Goal: Information Seeking & Learning: Learn about a topic

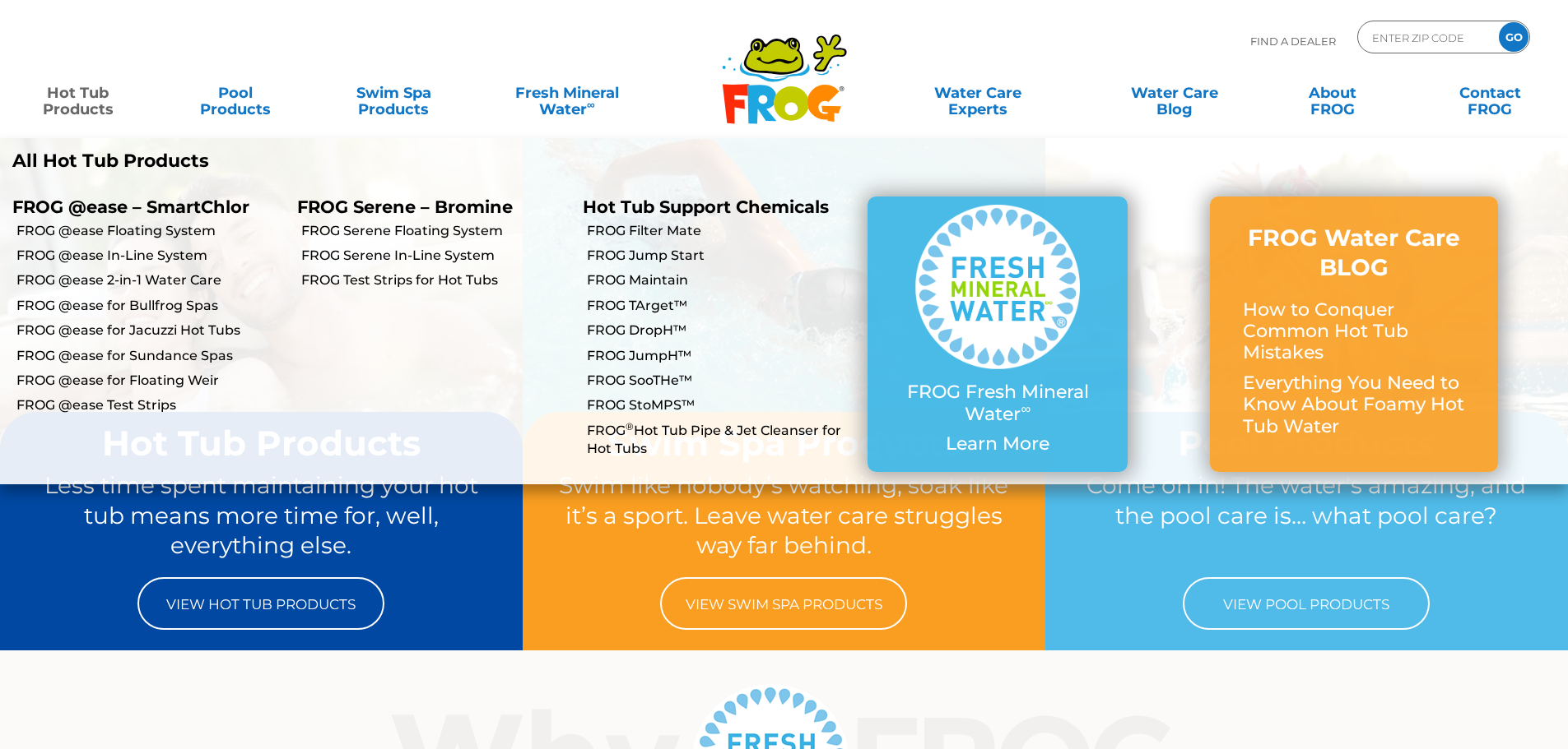
click at [73, 109] on link "Hot Tub Products" at bounding box center [78, 93] width 123 height 33
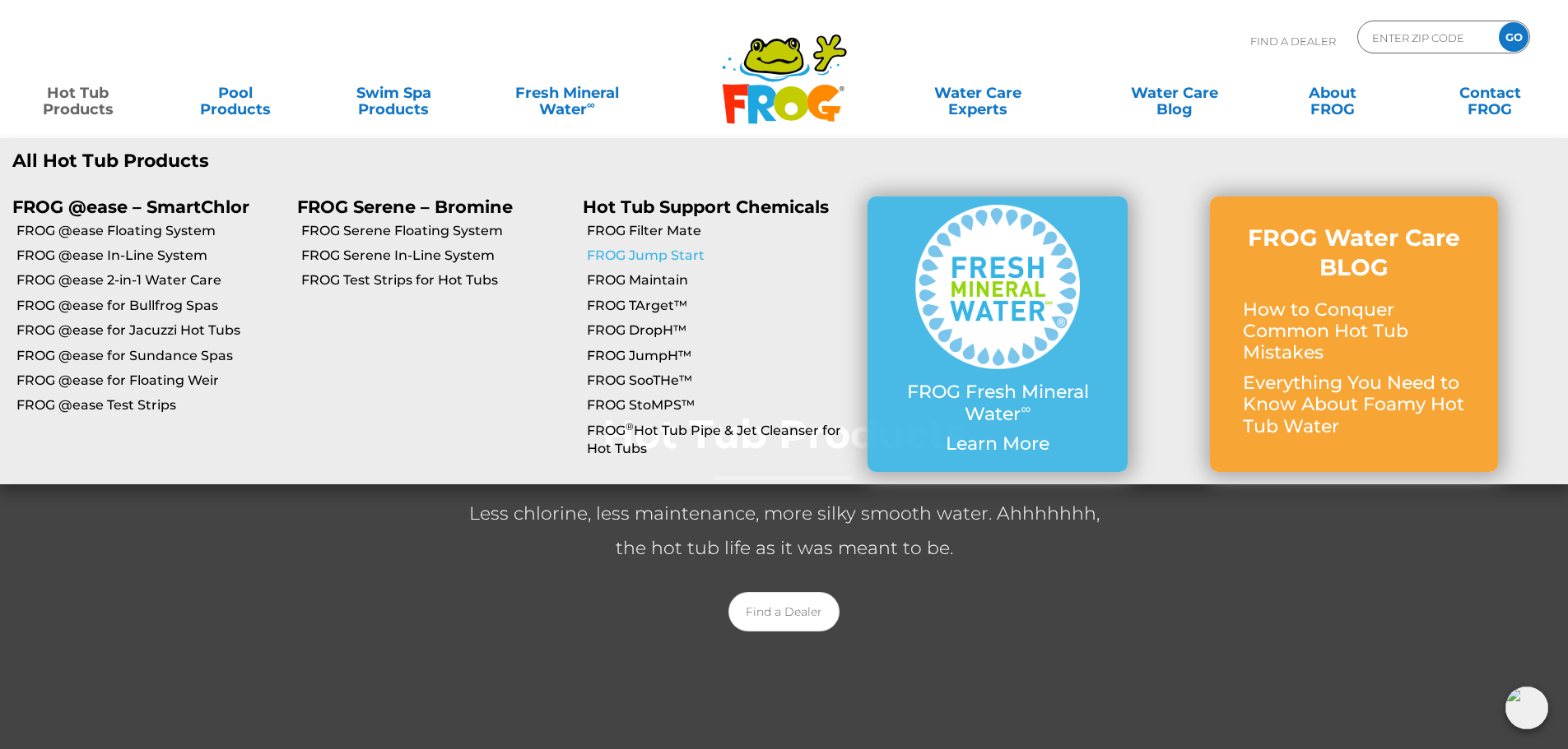
click at [680, 254] on link "FROG Jump Start" at bounding box center [721, 255] width 268 height 18
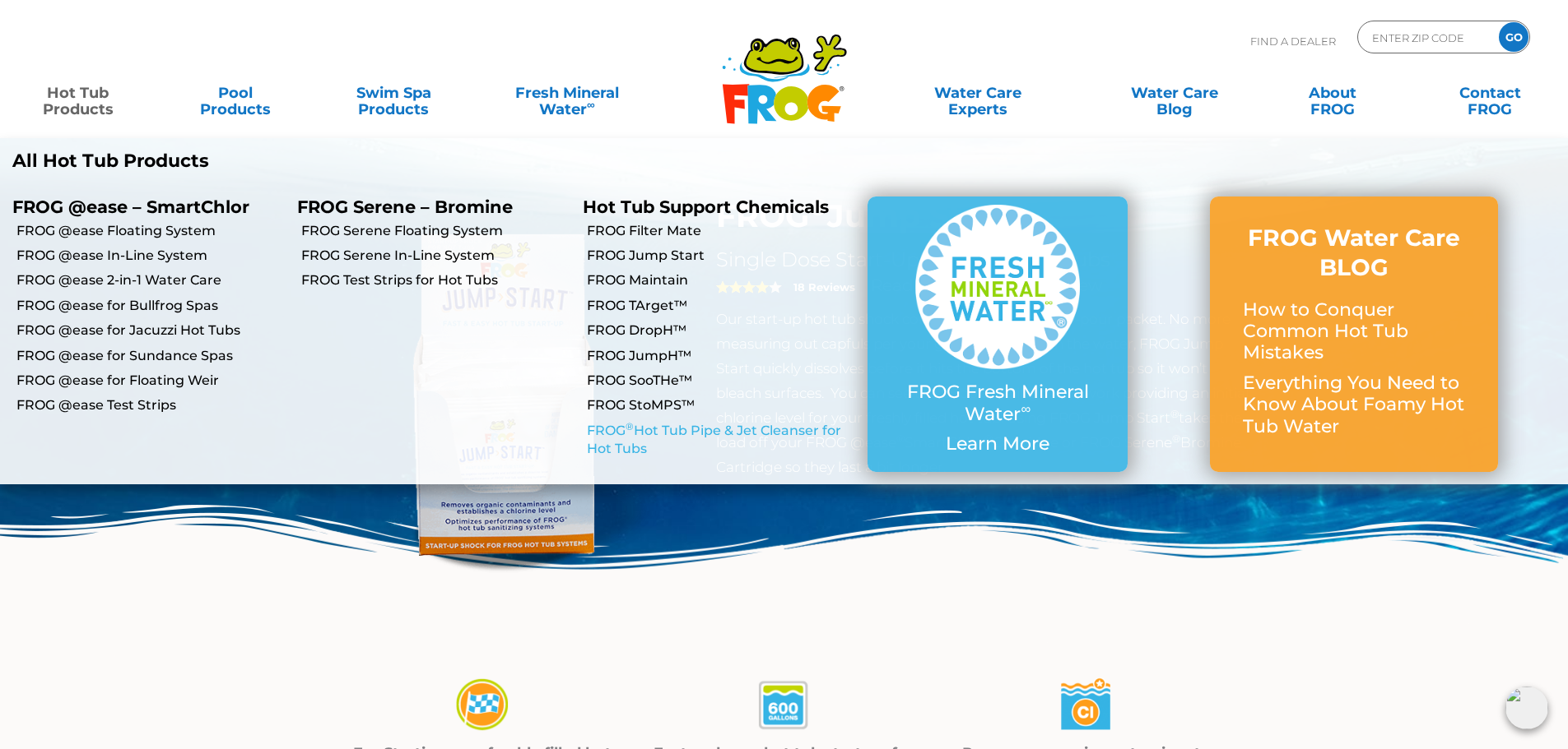
click at [614, 439] on link "FROG ® Hot Tub Pipe & Jet Cleanser for Hot Tubs" at bounding box center [721, 440] width 268 height 37
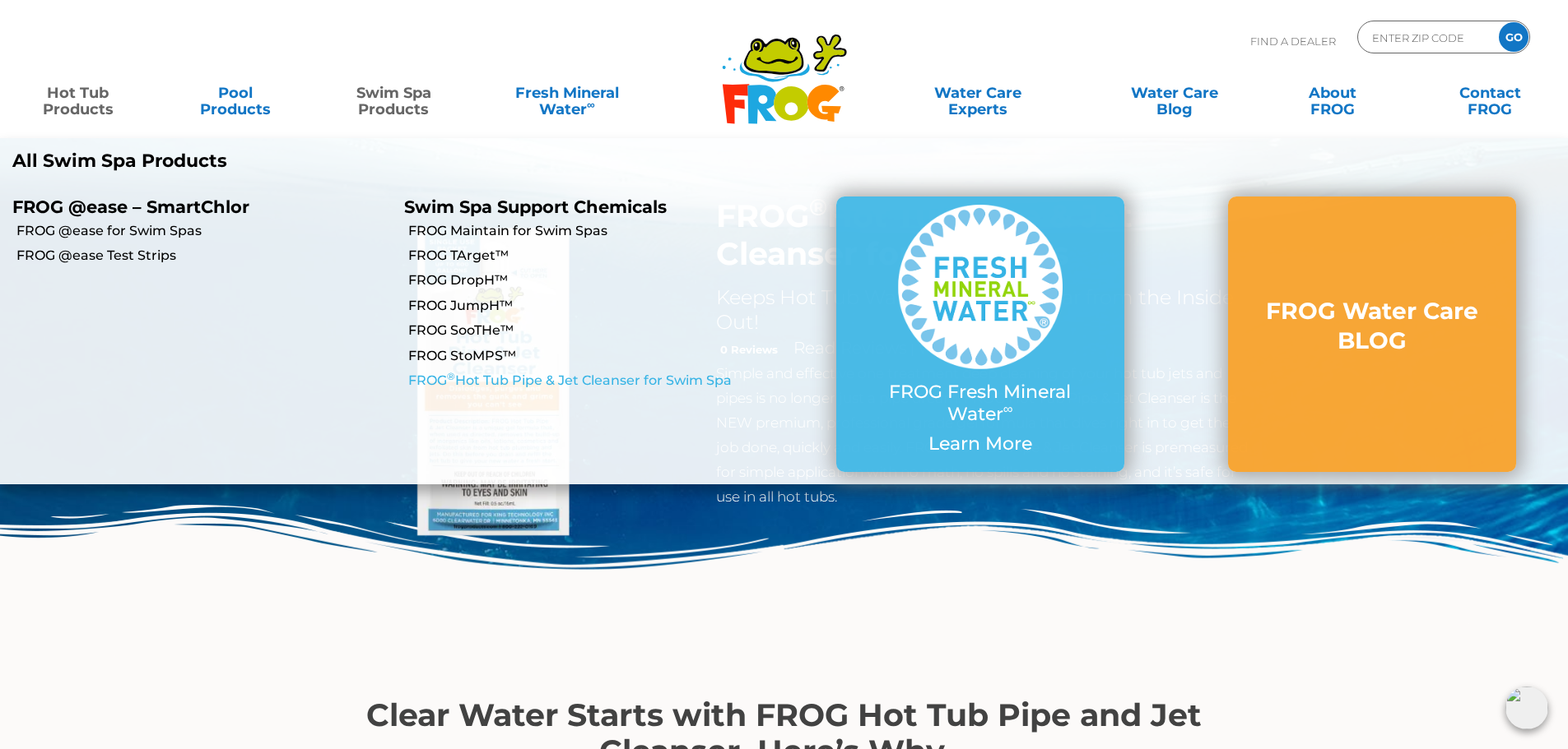
click at [604, 385] on link "FROG ® Hot Tub Pipe & Jet Cleanser for Swim Spa" at bounding box center [596, 380] width 376 height 18
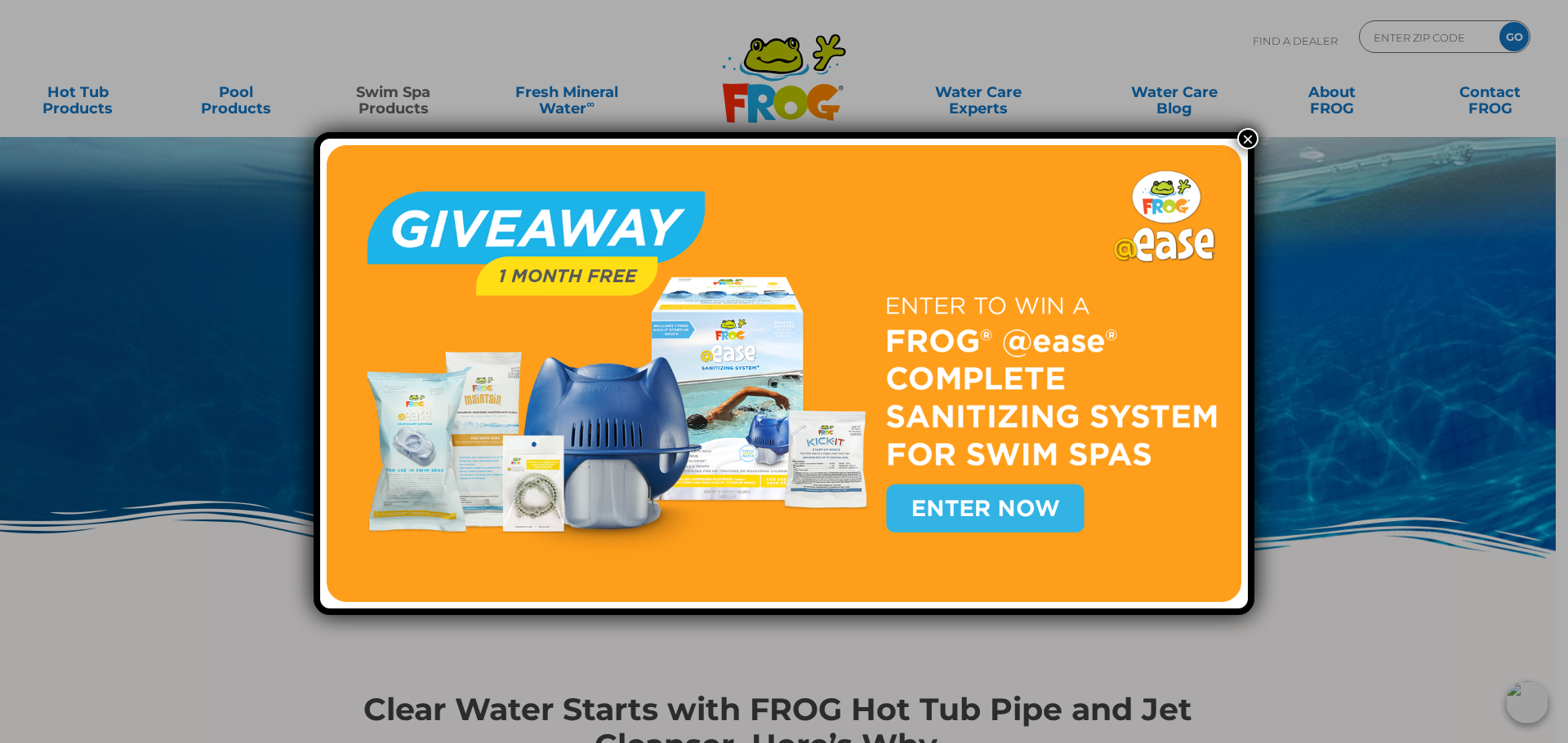
drag, startPoint x: 1241, startPoint y: 133, endPoint x: 1029, endPoint y: 346, distance: 300.5
click at [1241, 133] on button "×" at bounding box center [1248, 139] width 21 height 21
